Goal: Task Accomplishment & Management: Use online tool/utility

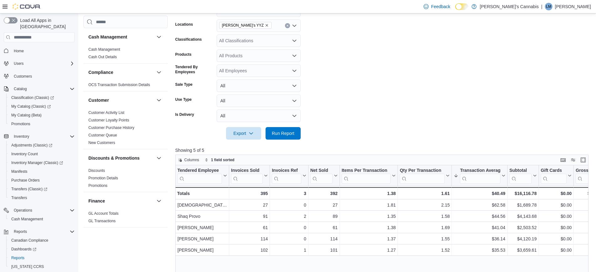
scroll to position [107, 0]
click at [291, 132] on span "Run Report" at bounding box center [283, 133] width 23 height 6
click at [440, 181] on input "search" at bounding box center [422, 179] width 45 height 10
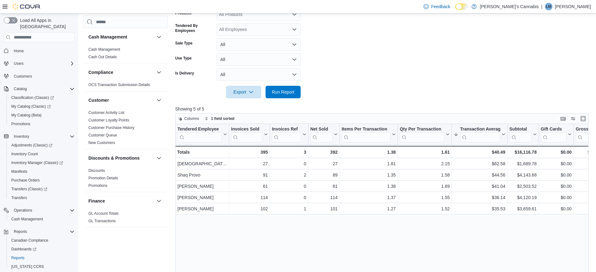
scroll to position [160, 0]
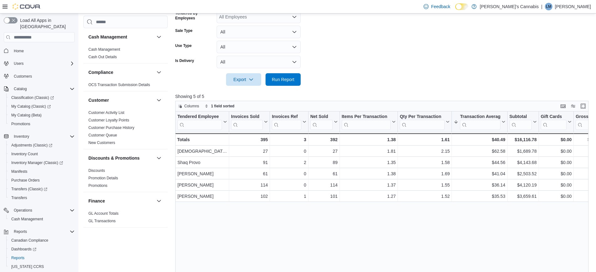
click at [352, 271] on div "Tendered Employee Click to view column header actions Invoices Sold Click to vi…" at bounding box center [383, 215] width 417 height 207
click at [276, 76] on span "Run Report" at bounding box center [283, 79] width 23 height 6
